Goal: Contribute content

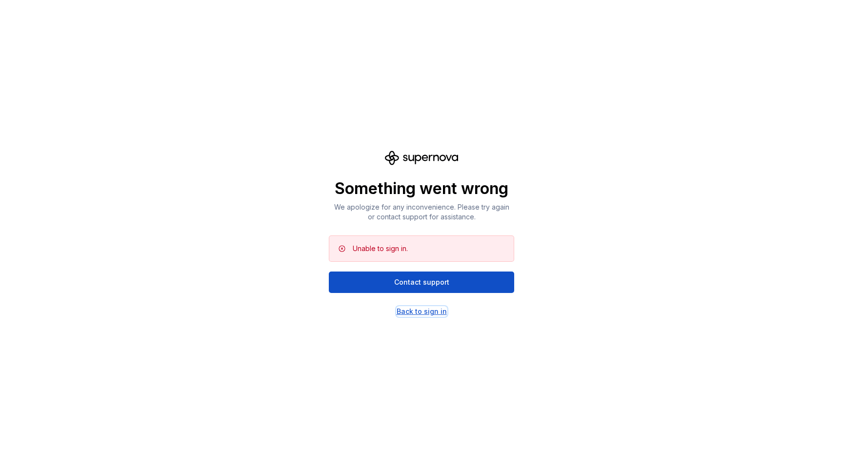
click at [431, 313] on div "Back to sign in" at bounding box center [421, 312] width 50 height 10
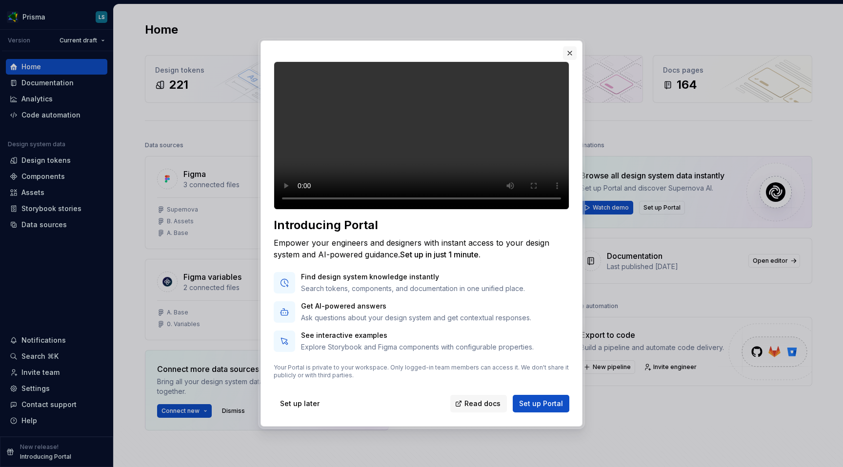
click at [567, 46] on button "button" at bounding box center [570, 53] width 14 height 14
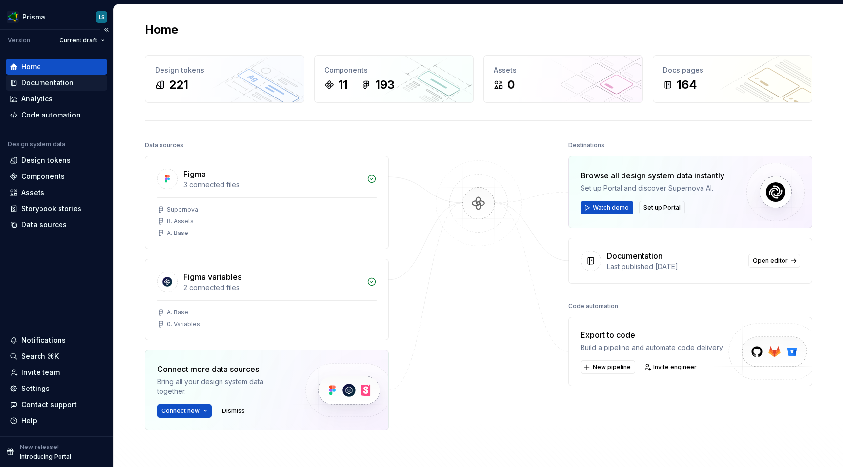
click at [71, 83] on div "Documentation" at bounding box center [47, 83] width 52 height 10
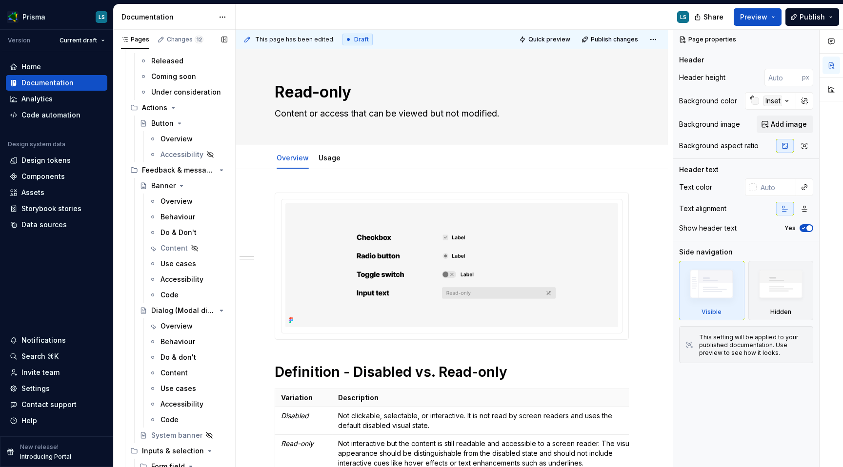
scroll to position [1047, 0]
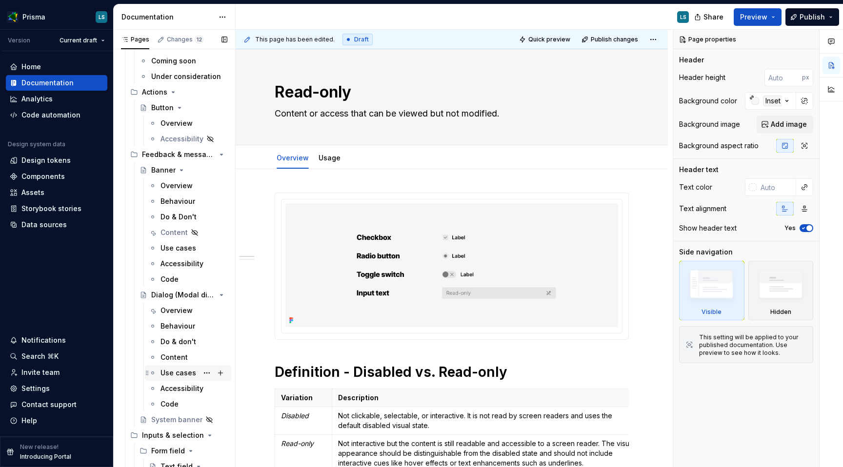
click at [181, 376] on div "Use cases" at bounding box center [178, 373] width 36 height 10
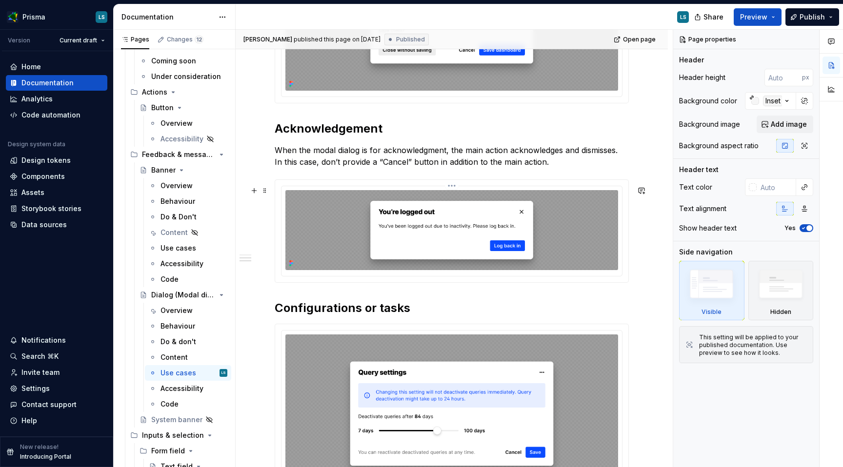
scroll to position [706, 0]
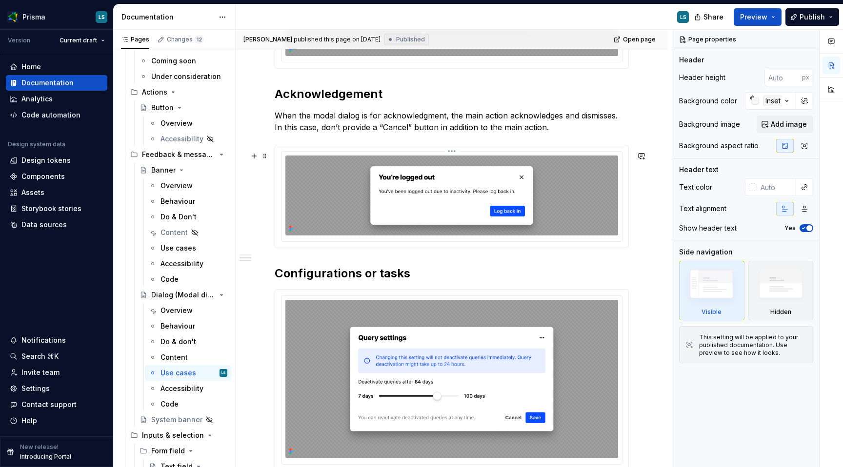
click at [438, 217] on img at bounding box center [451, 196] width 333 height 80
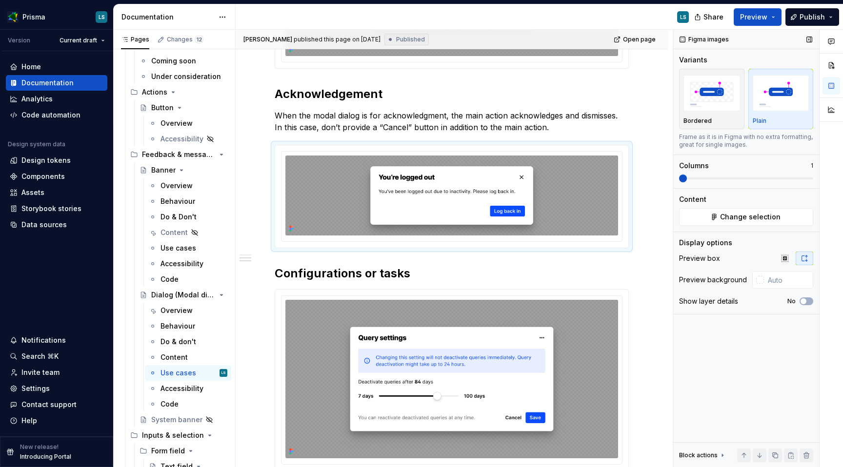
click at [711, 39] on div "Figma images" at bounding box center [704, 40] width 57 height 14
click at [712, 212] on button "Change selection" at bounding box center [746, 217] width 134 height 18
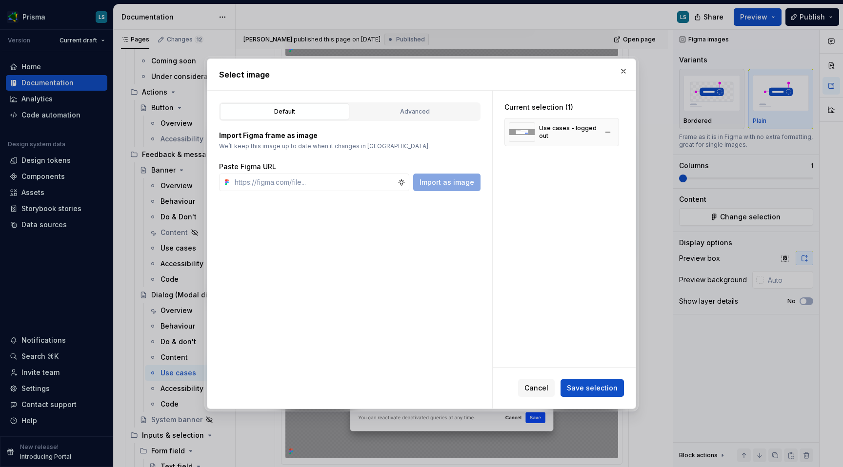
click at [561, 128] on div "Use cases - logged out" at bounding box center [568, 132] width 58 height 16
click at [612, 129] on button "button" at bounding box center [608, 132] width 14 height 14
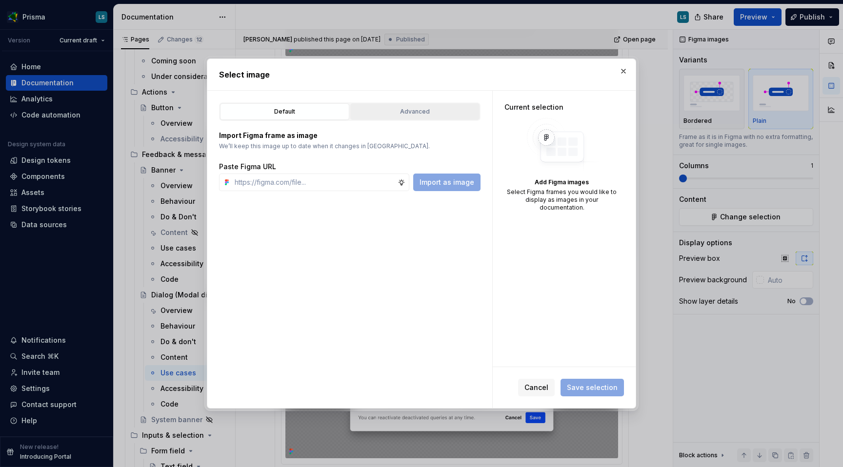
click at [432, 110] on div "Advanced" at bounding box center [414, 112] width 122 height 10
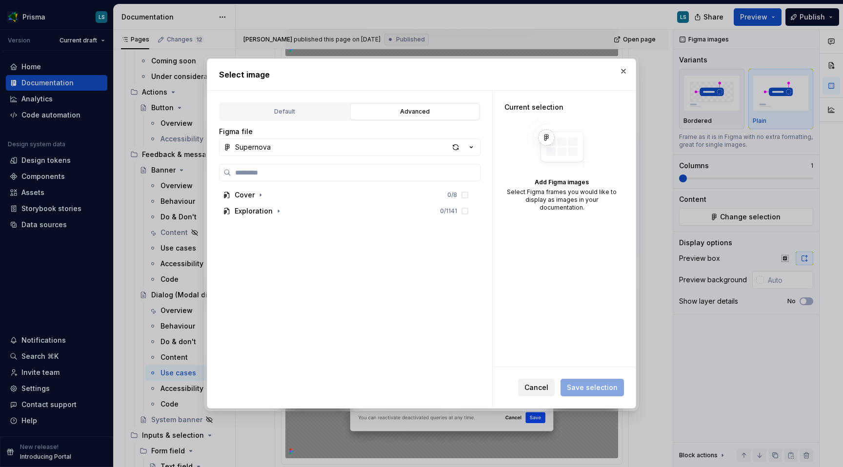
click at [553, 388] on button "Cancel" at bounding box center [536, 388] width 37 height 18
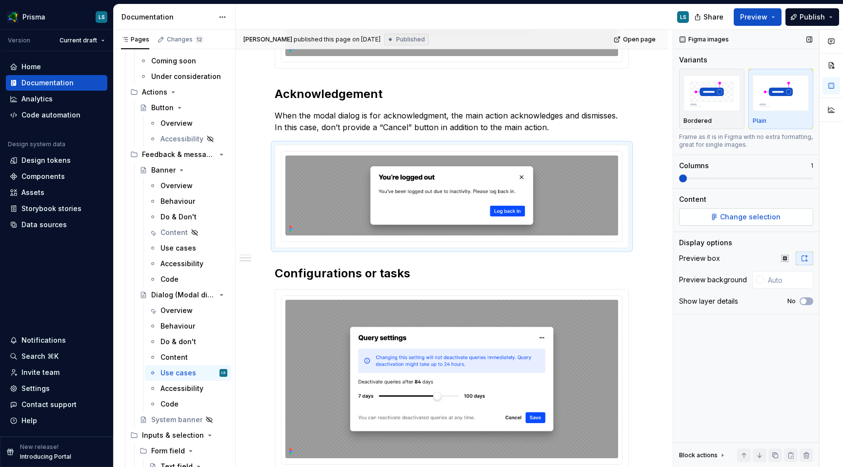
click at [733, 221] on span "Change selection" at bounding box center [750, 217] width 60 height 10
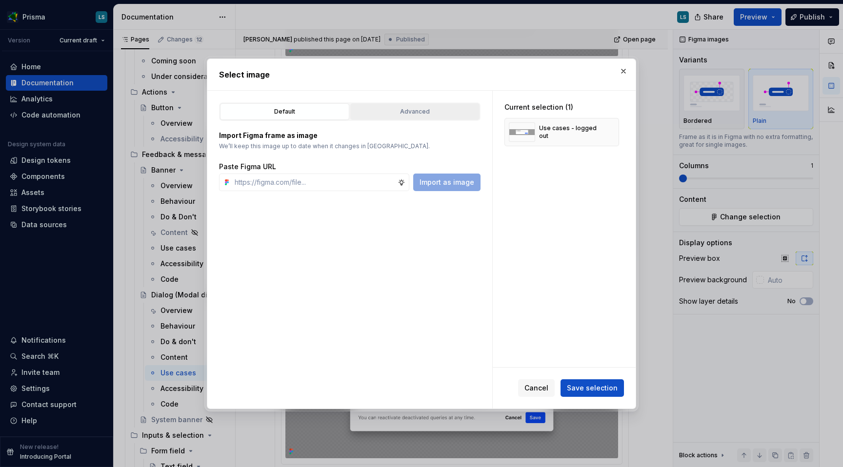
click at [400, 105] on button "Advanced" at bounding box center [414, 111] width 129 height 17
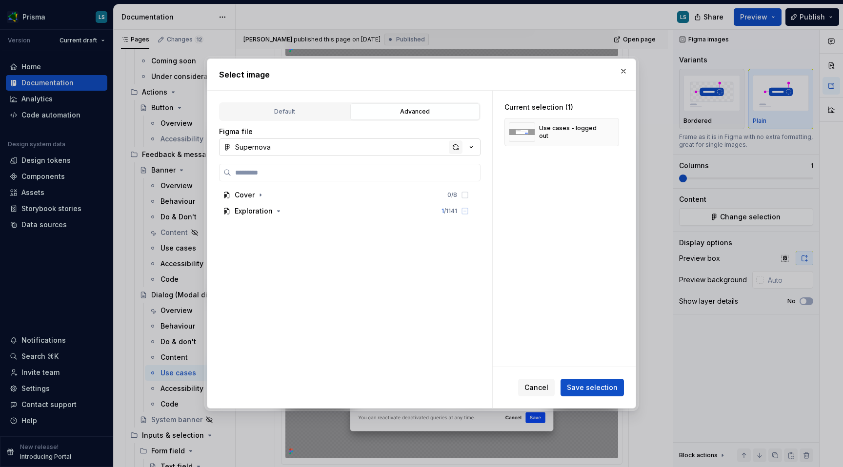
click at [452, 146] on div "button" at bounding box center [456, 147] width 14 height 14
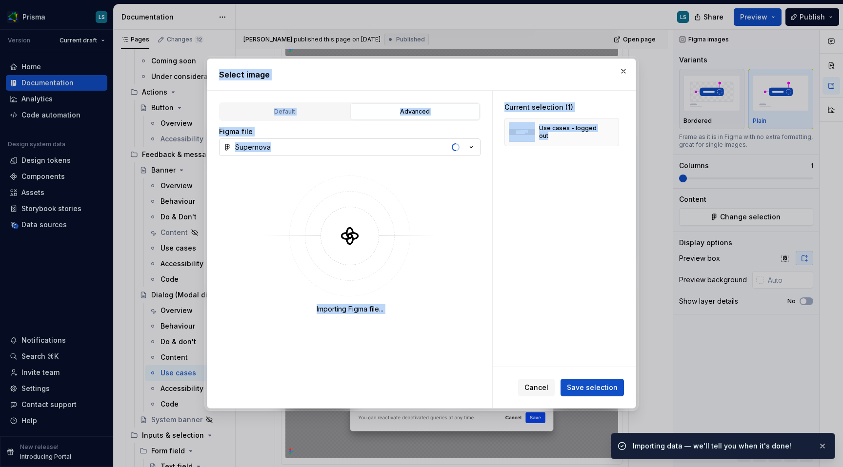
drag, startPoint x: 524, startPoint y: 67, endPoint x: 630, endPoint y: 289, distance: 245.3
click at [630, 289] on div "Select image Default Advanced Import Figma frame as image We’ll keep this image…" at bounding box center [421, 234] width 429 height 351
click at [559, 241] on div "Current selection (1) Use cases - logged out" at bounding box center [563, 229] width 143 height 276
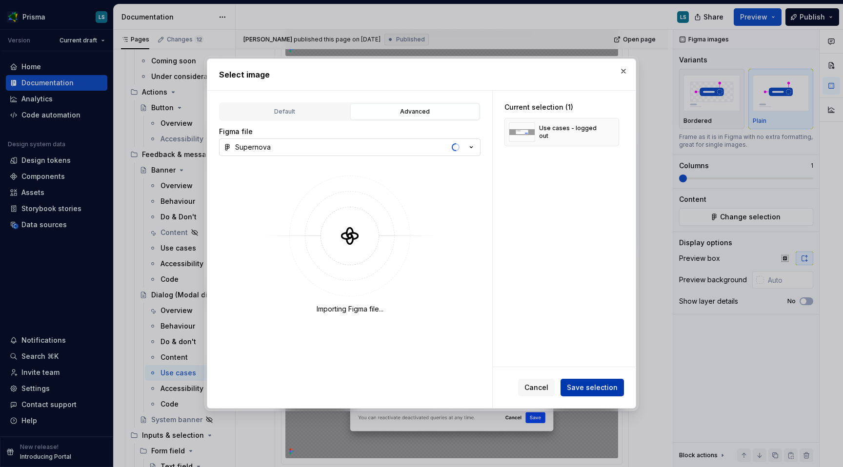
click at [588, 387] on span "Save selection" at bounding box center [592, 388] width 51 height 10
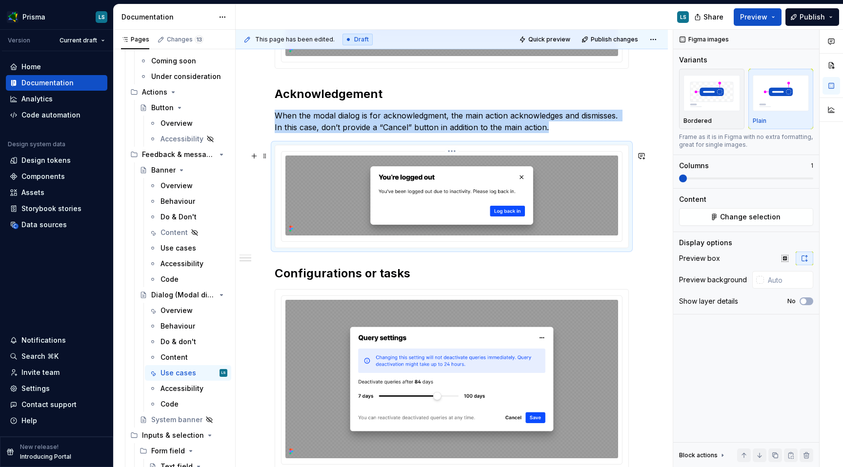
click at [573, 194] on img at bounding box center [451, 196] width 333 height 80
click at [289, 233] on icon at bounding box center [291, 229] width 8 height 8
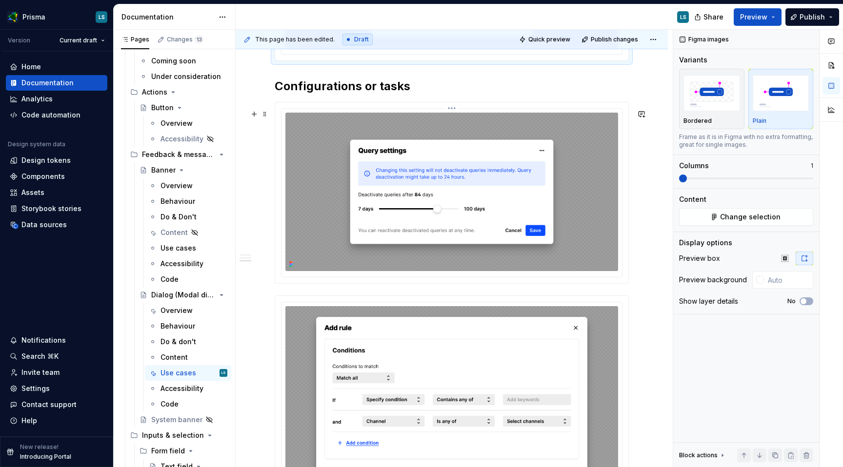
scroll to position [900, 0]
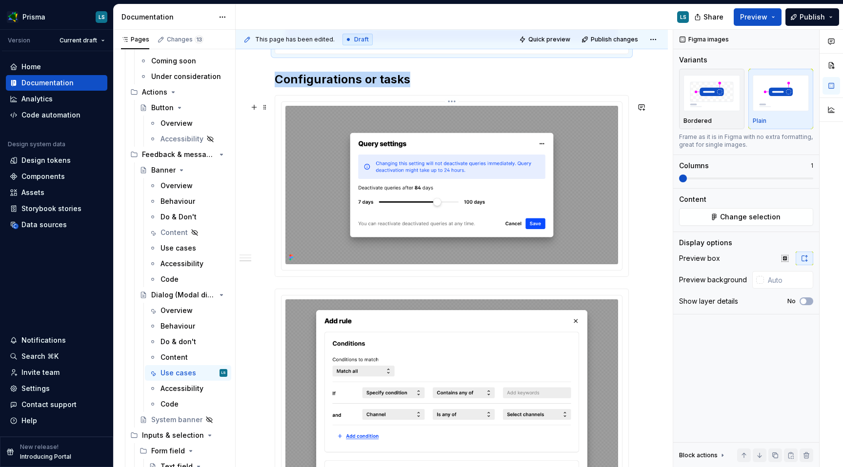
click at [352, 255] on img at bounding box center [451, 185] width 333 height 158
click at [321, 239] on img at bounding box center [451, 185] width 333 height 158
click at [291, 256] on icon at bounding box center [290, 256] width 2 height 2
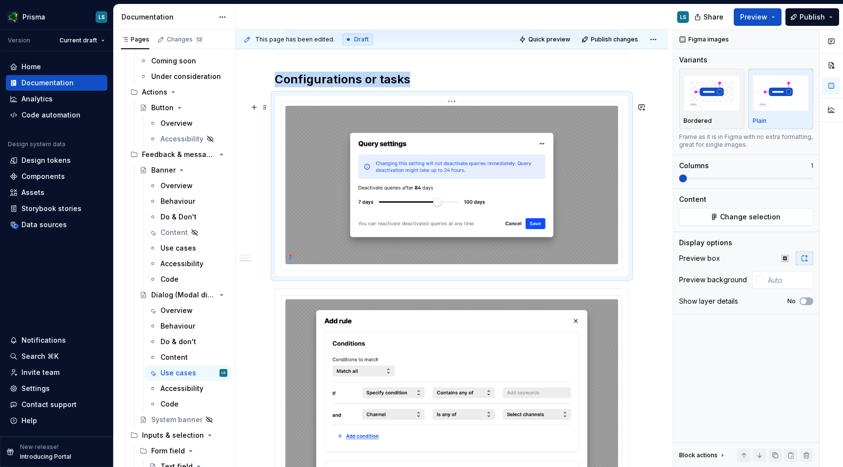
click at [569, 171] on img at bounding box center [451, 185] width 333 height 158
click at [732, 215] on span "Change selection" at bounding box center [750, 217] width 60 height 10
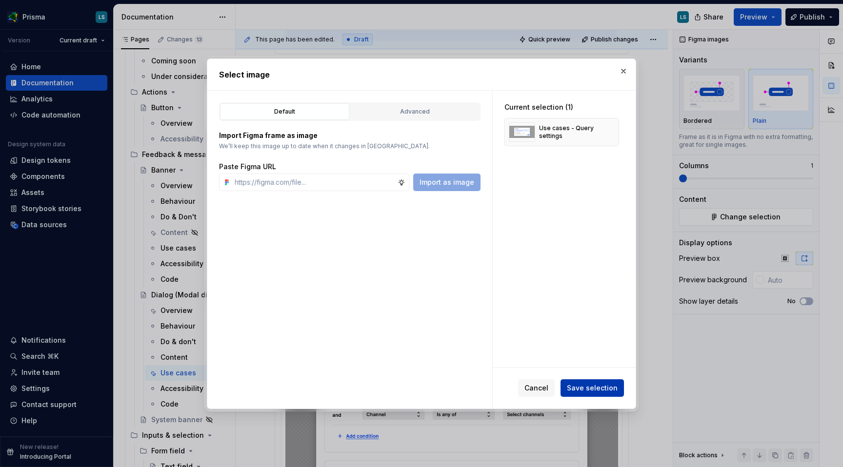
click at [591, 381] on button "Save selection" at bounding box center [591, 388] width 63 height 18
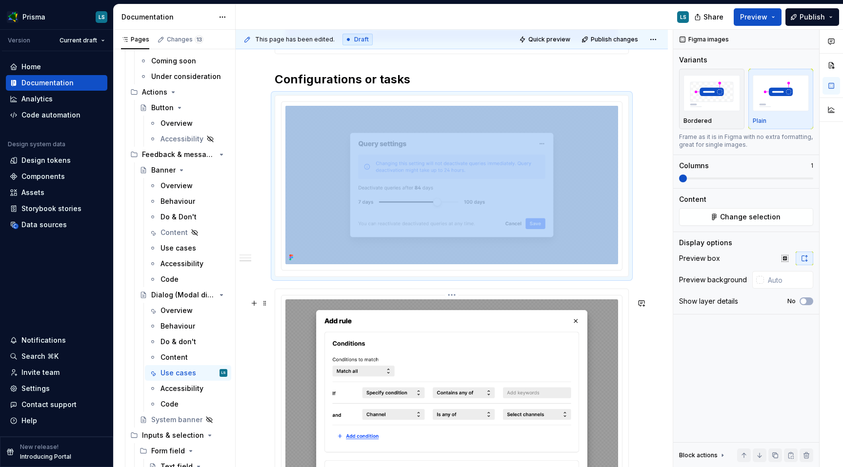
click at [603, 351] on img at bounding box center [451, 423] width 333 height 249
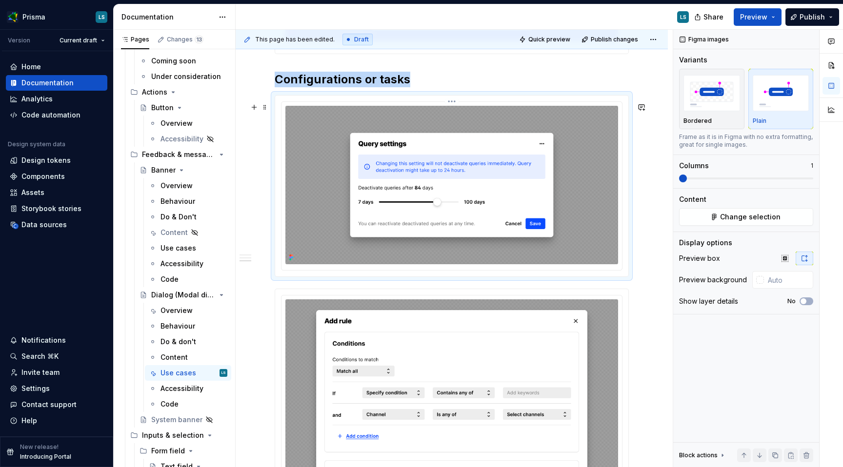
click at [605, 200] on img at bounding box center [451, 185] width 333 height 158
click at [731, 217] on span "Change selection" at bounding box center [750, 217] width 60 height 10
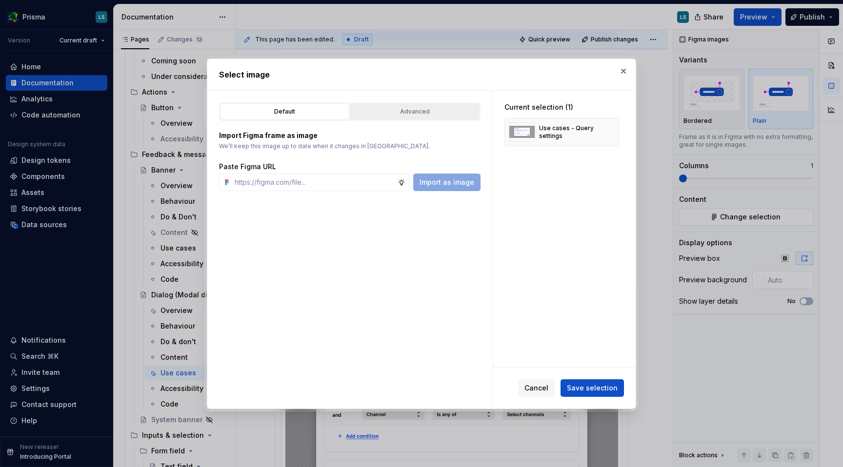
click at [391, 107] on div "Advanced" at bounding box center [414, 112] width 122 height 10
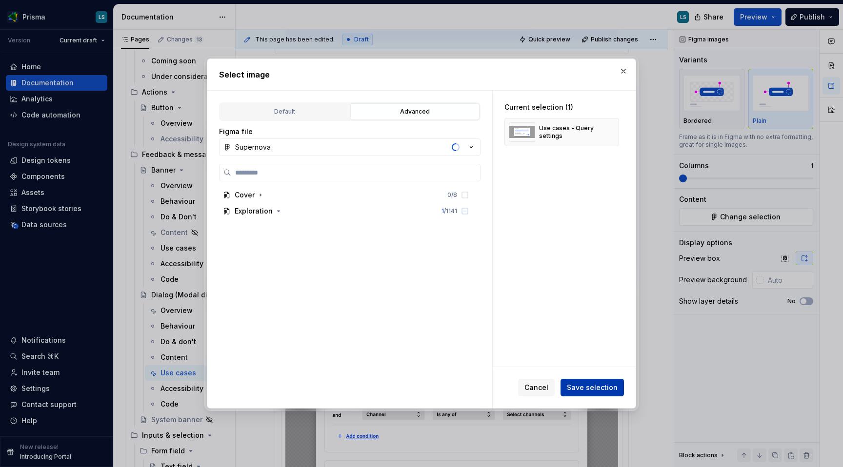
click at [594, 386] on span "Save selection" at bounding box center [592, 388] width 51 height 10
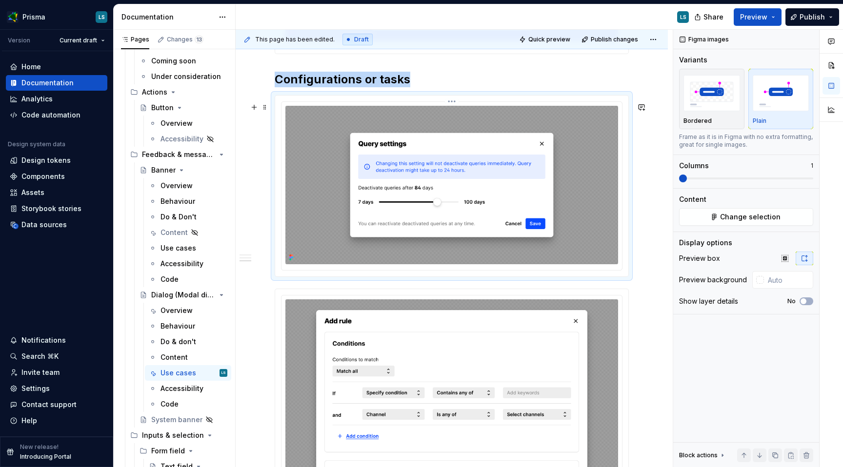
click at [291, 256] on icon at bounding box center [290, 256] width 2 height 2
click at [627, 39] on span "Publish changes" at bounding box center [613, 40] width 47 height 8
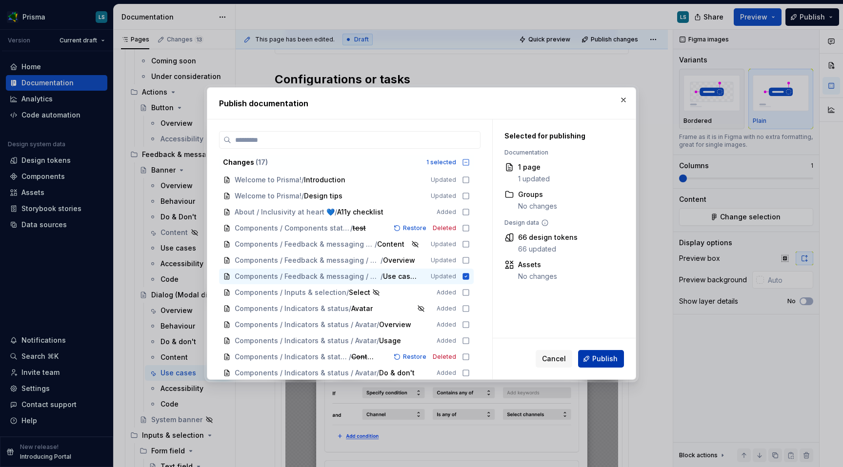
click at [594, 364] on button "Publish" at bounding box center [601, 359] width 46 height 18
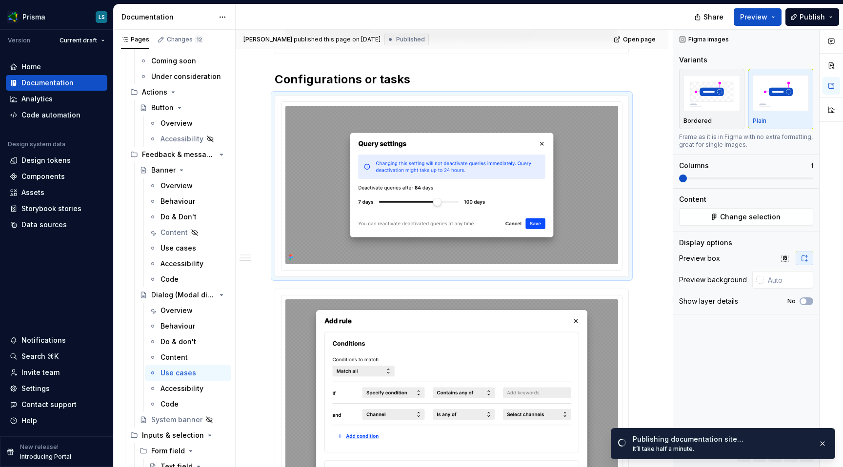
type textarea "*"
